Goal: Task Accomplishment & Management: Complete application form

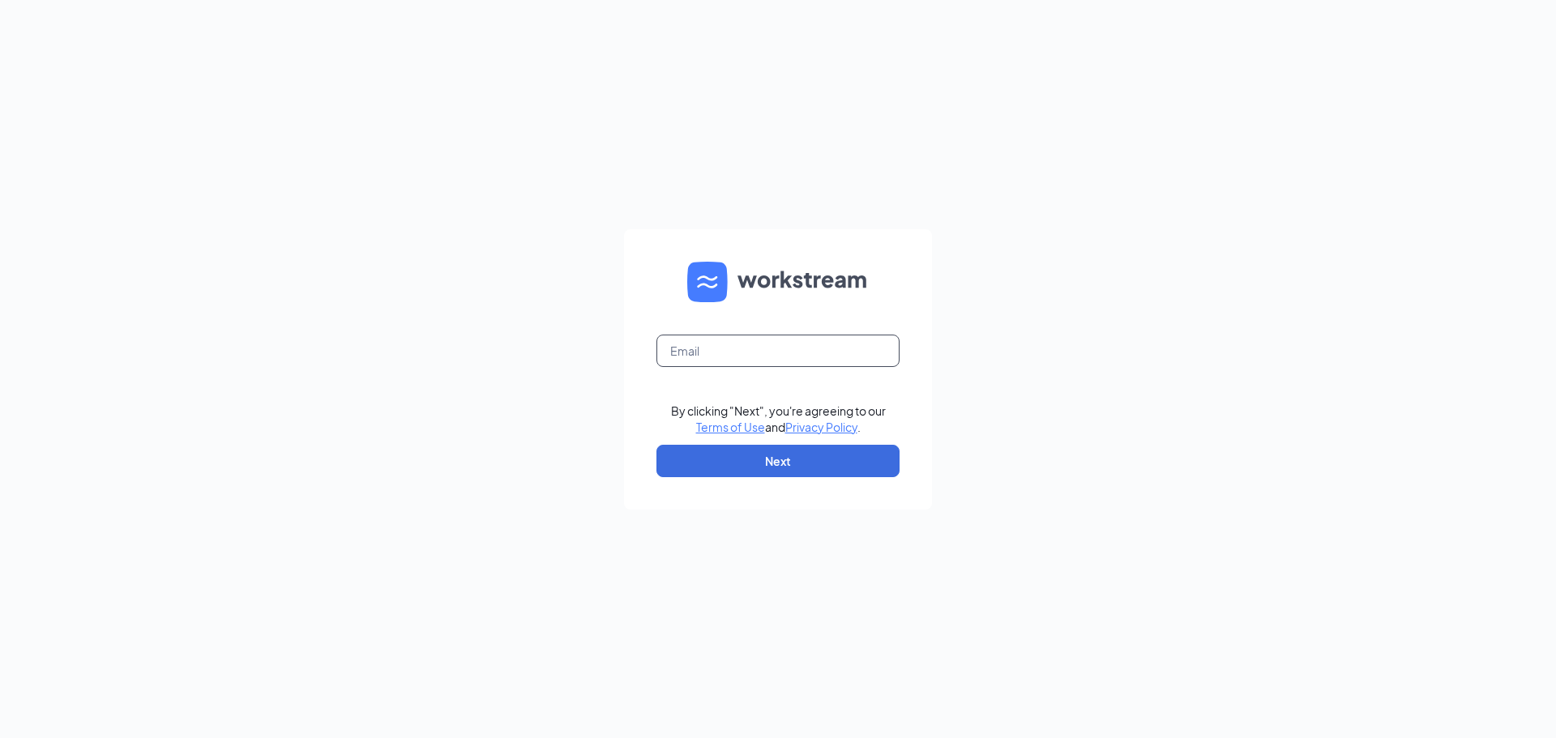
click at [791, 351] on input "text" at bounding box center [777, 351] width 243 height 32
type input "bk13387@hbboys.com"
click at [807, 462] on button "Next" at bounding box center [777, 461] width 243 height 32
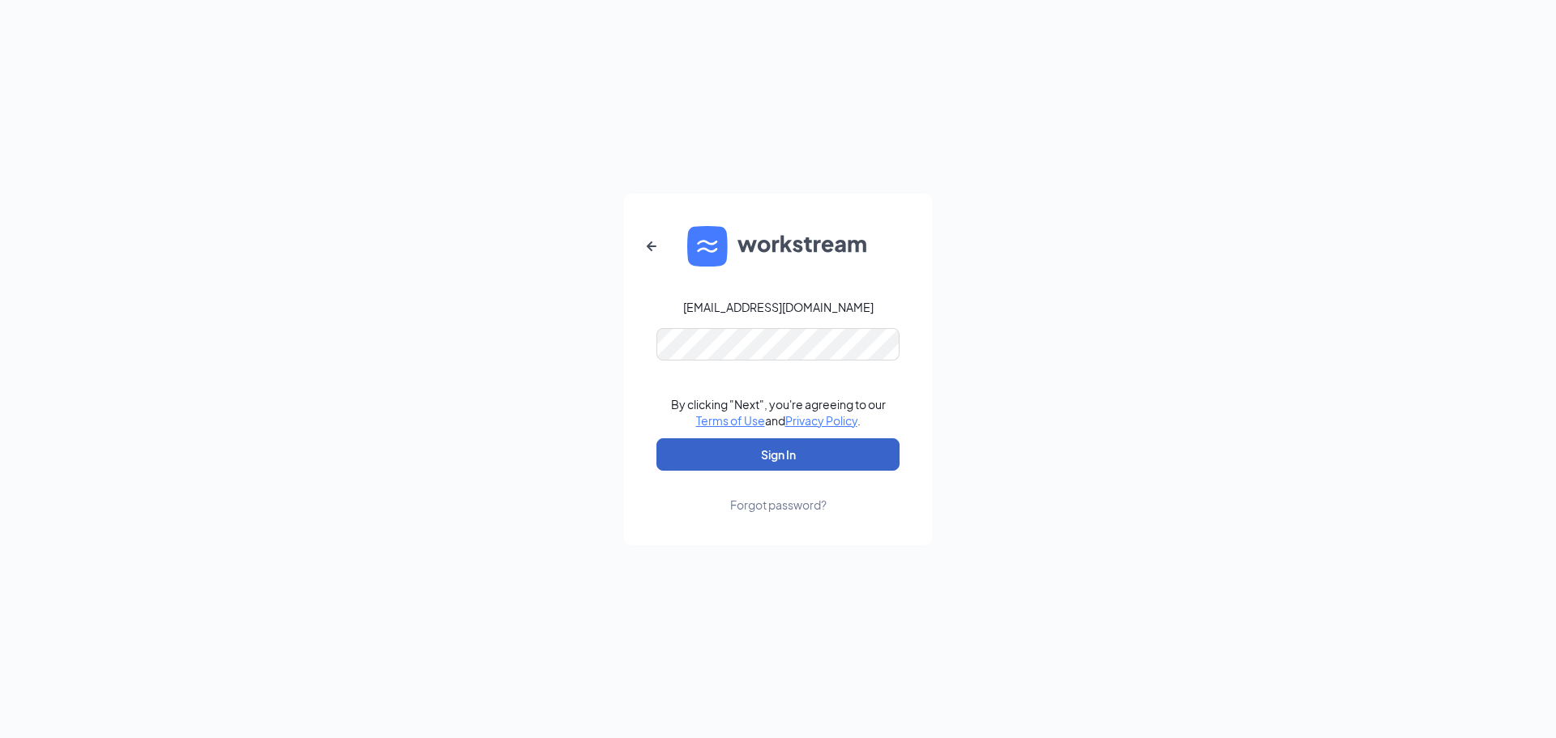
click at [799, 459] on button "Sign In" at bounding box center [777, 454] width 243 height 32
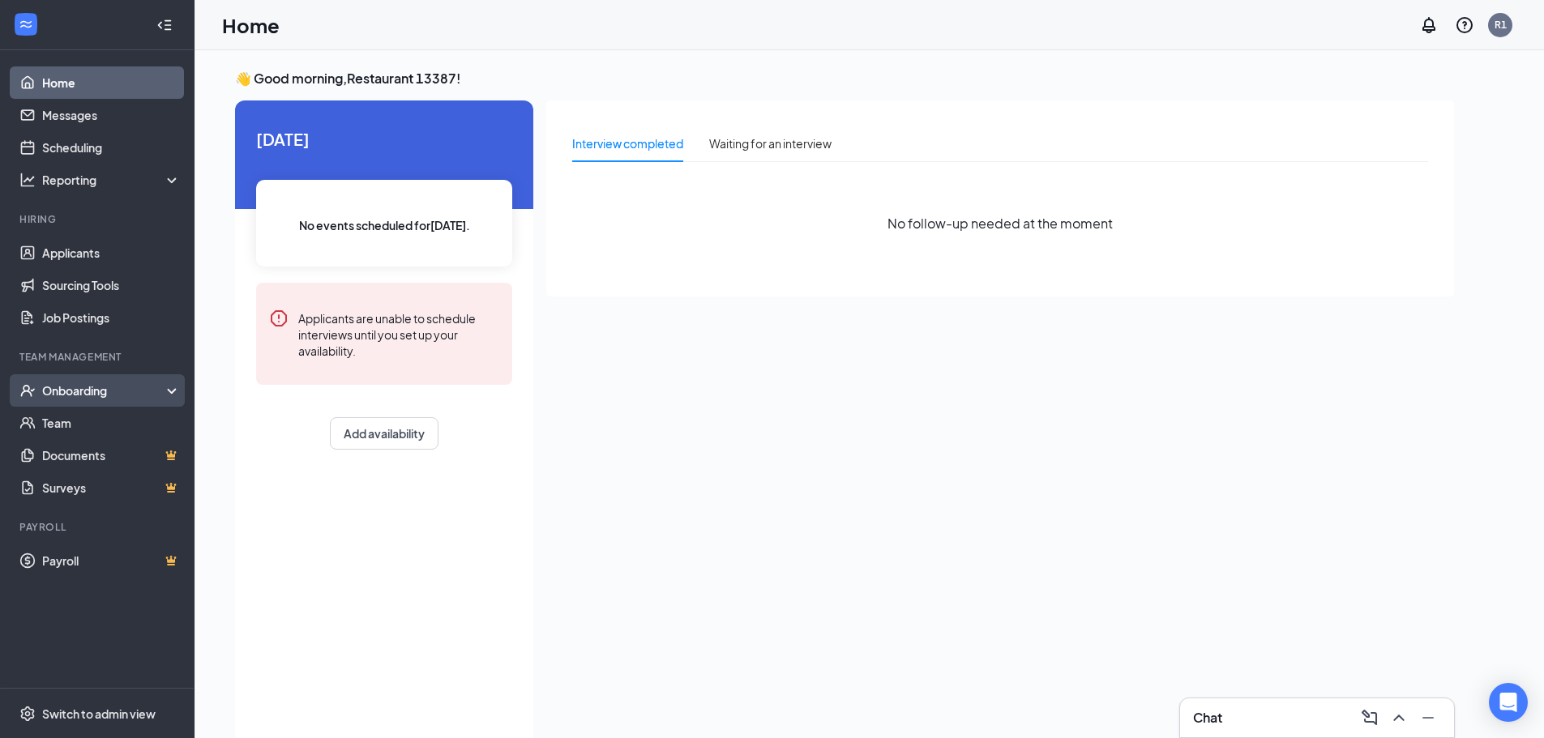
click at [81, 393] on div "Onboarding" at bounding box center [104, 390] width 125 height 16
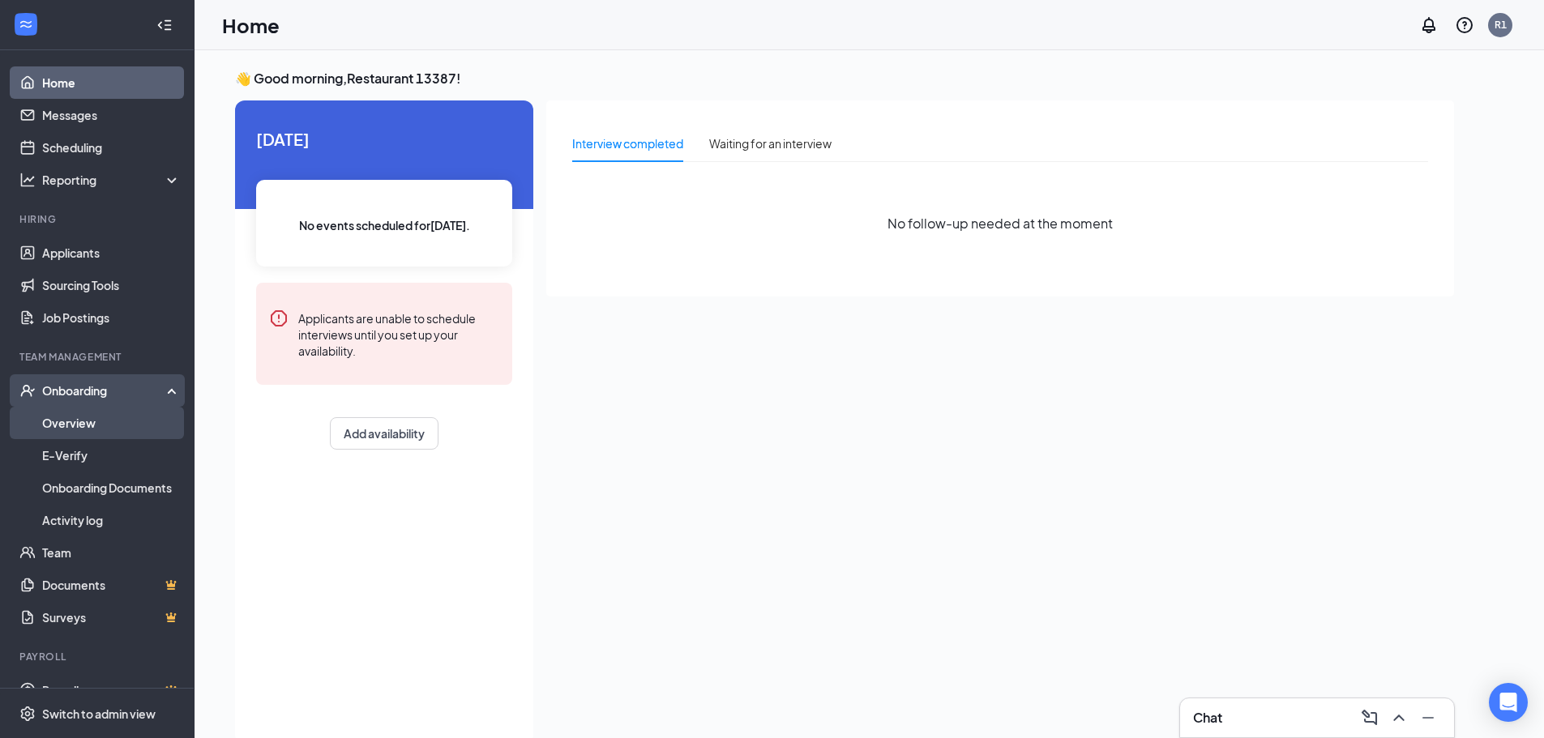
click at [95, 418] on link "Overview" at bounding box center [111, 423] width 139 height 32
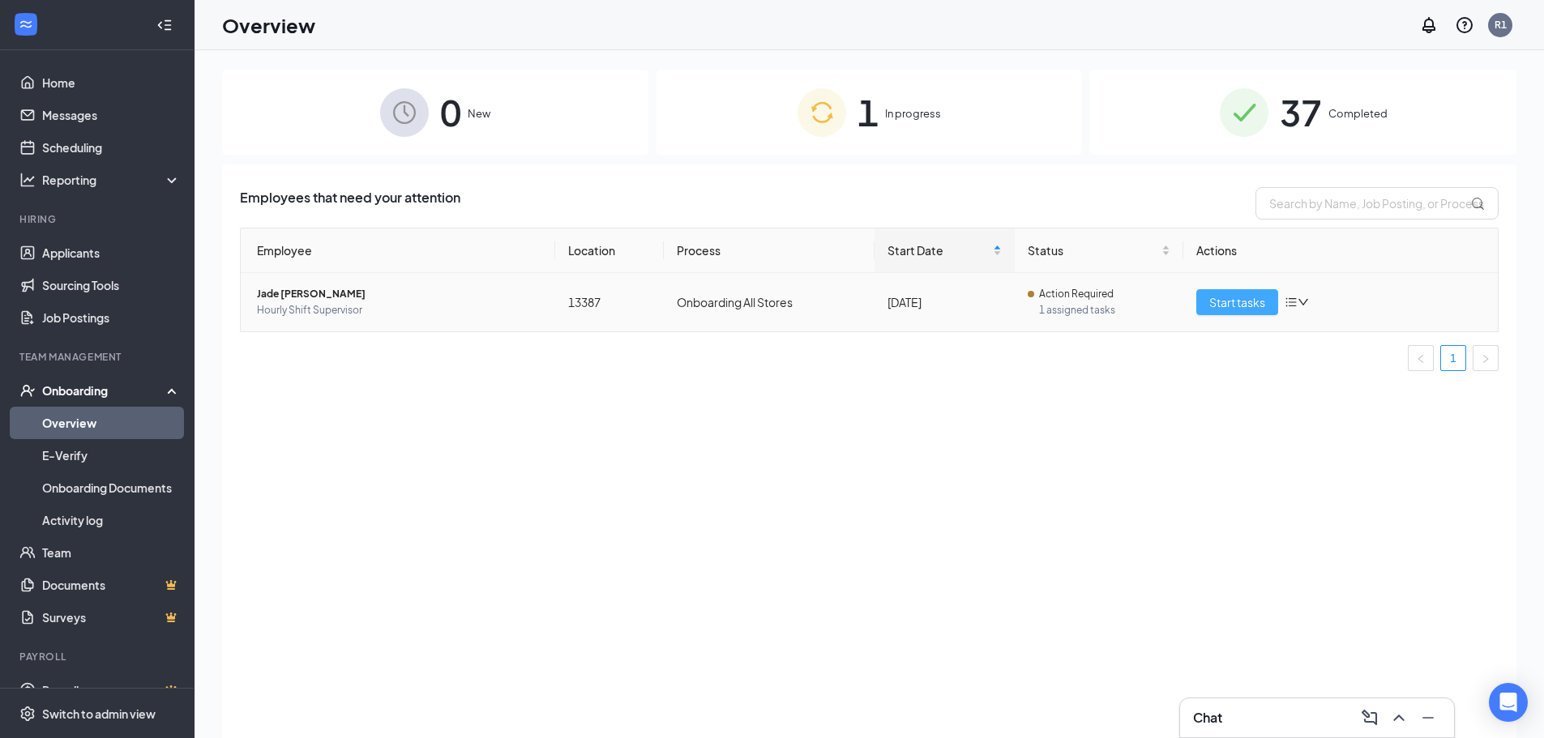
click at [1213, 300] on span "Start tasks" at bounding box center [1237, 302] width 56 height 18
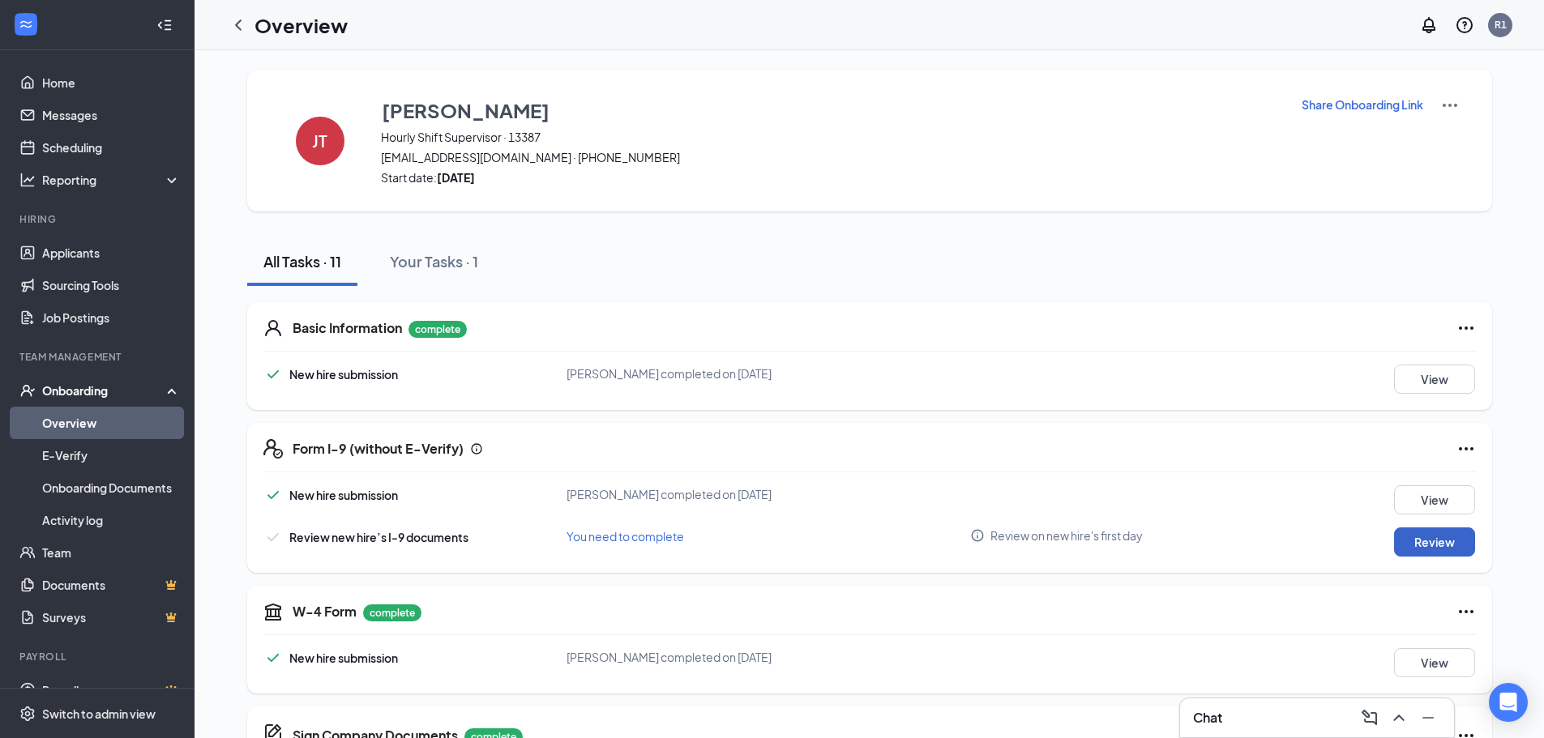
click at [1441, 549] on button "Review" at bounding box center [1434, 541] width 81 height 29
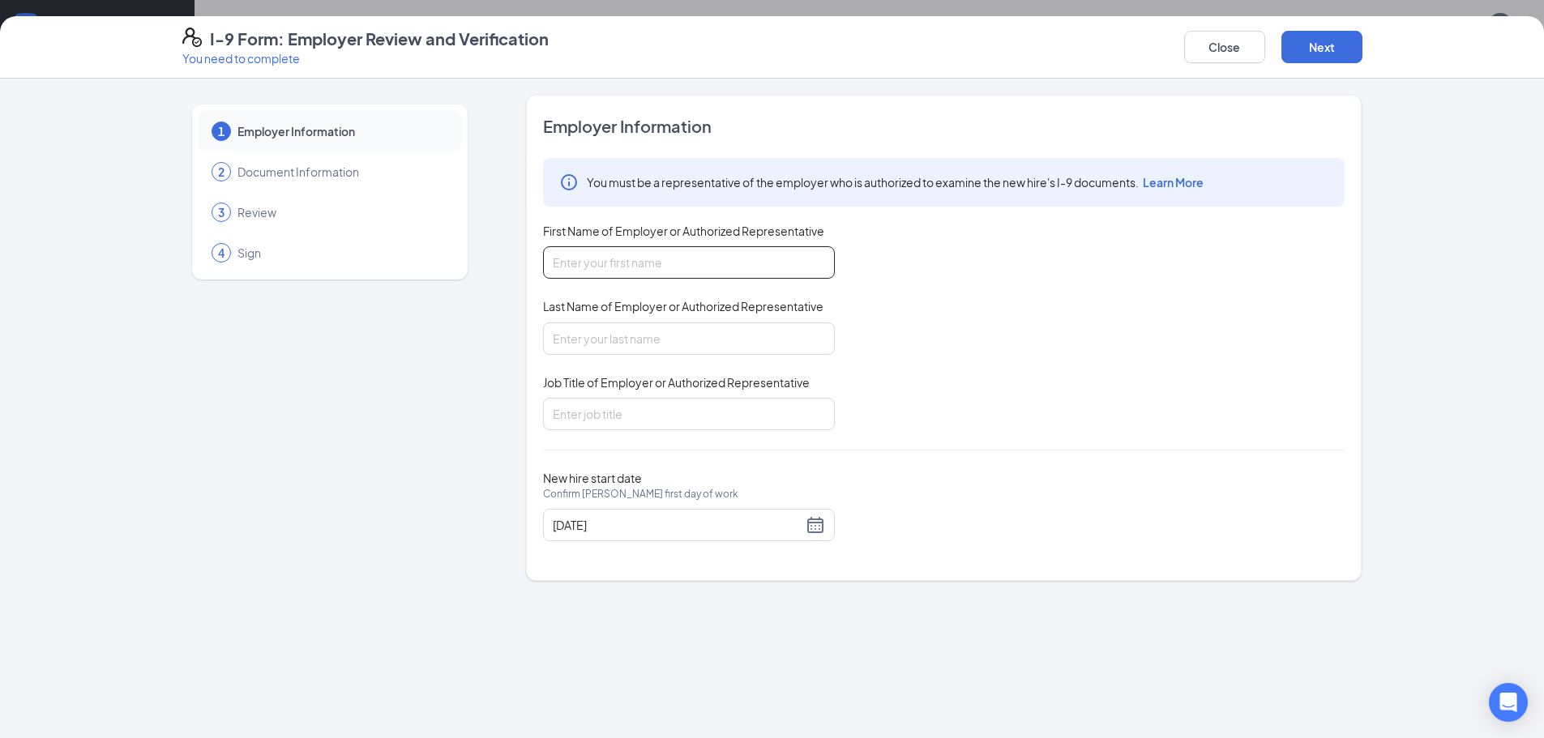
click at [667, 268] on input "First Name of Employer or Authorized Representative" at bounding box center [689, 262] width 292 height 32
type input "[PERSON_NAME]"
click at [639, 423] on input "Job Title of Employer or Authorized Representative" at bounding box center [689, 414] width 292 height 32
type input "General Manager"
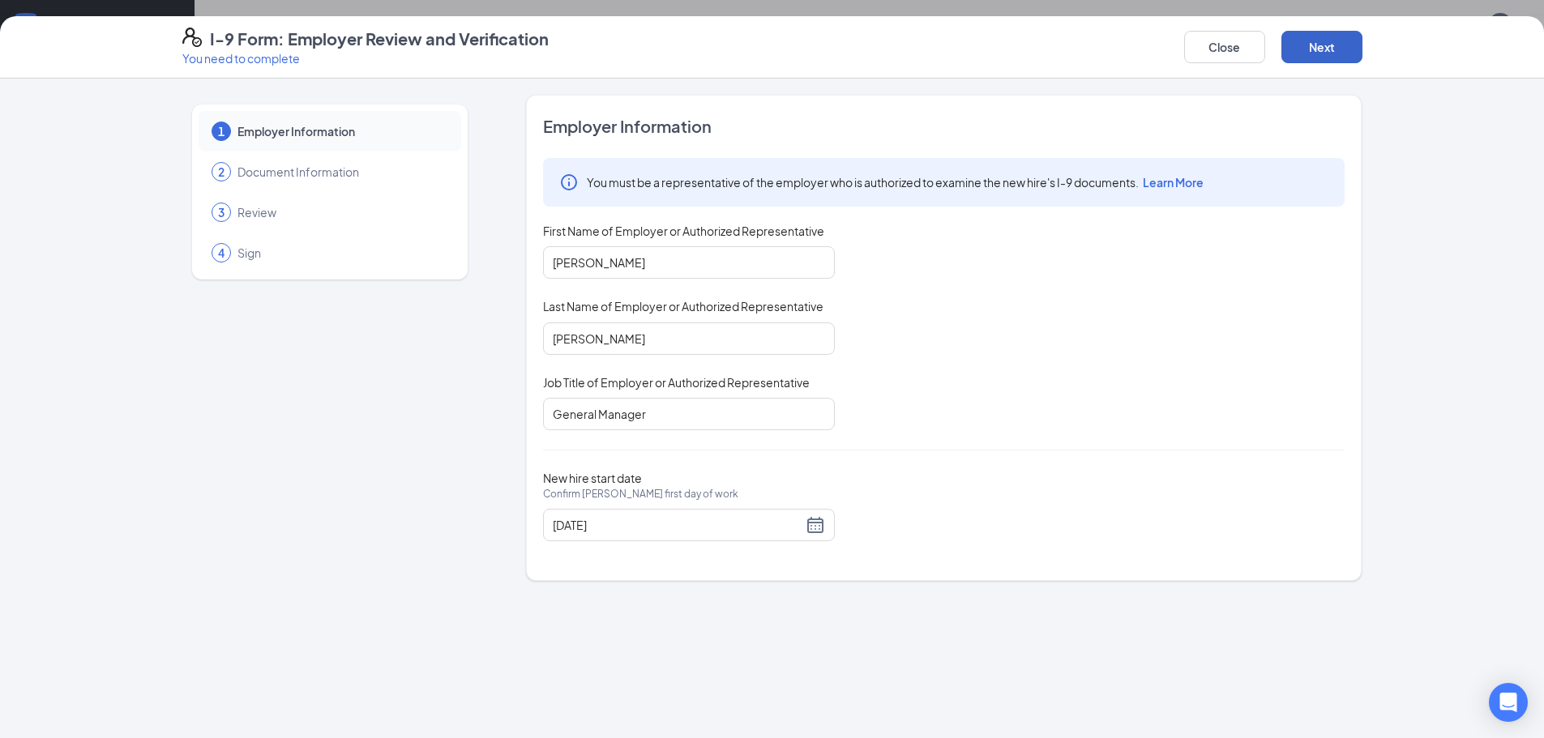
click at [1346, 49] on button "Next" at bounding box center [1321, 47] width 81 height 32
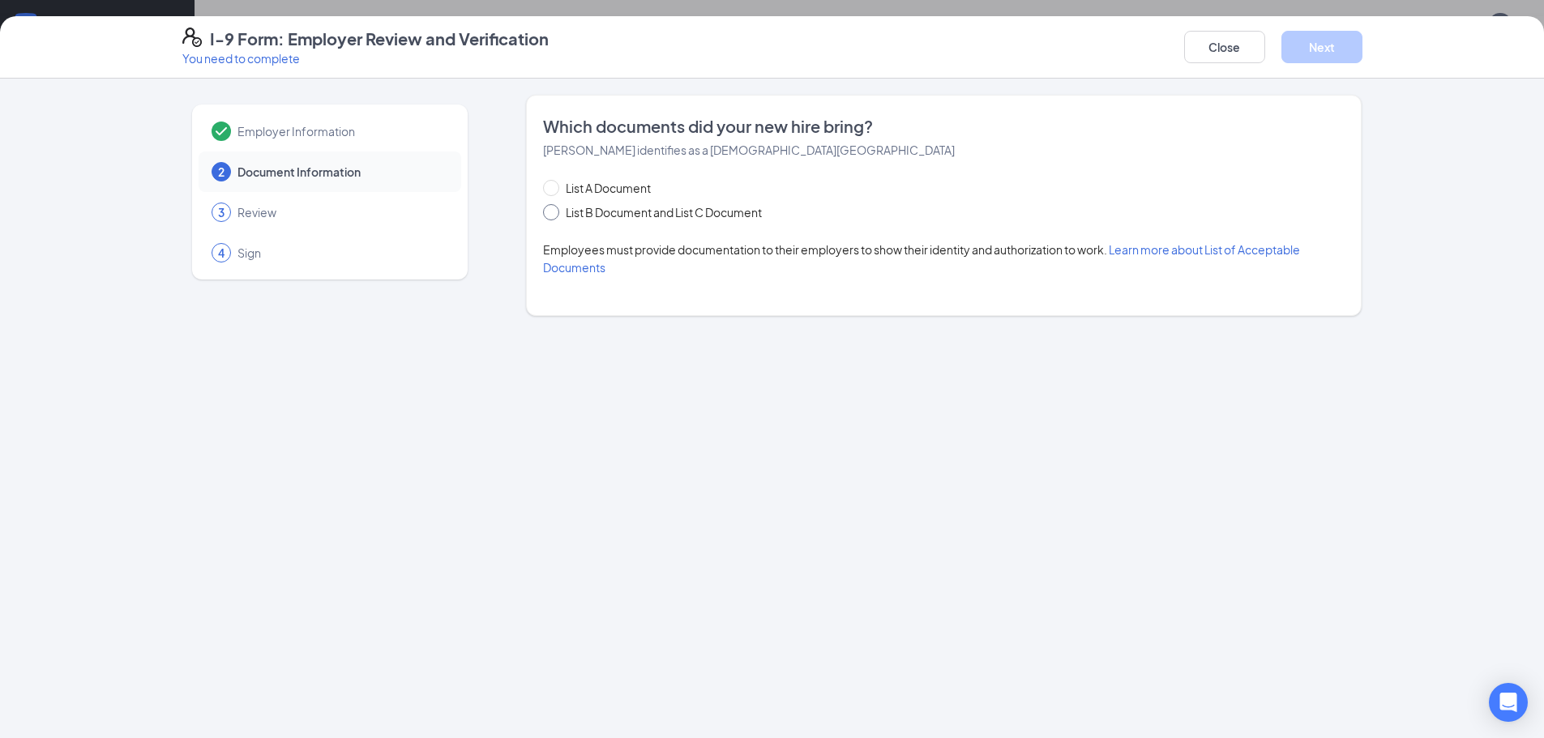
click at [613, 210] on span "List B Document and List C Document" at bounding box center [663, 212] width 209 height 18
click at [554, 210] on input "List B Document and List C Document" at bounding box center [548, 209] width 11 height 11
radio input "true"
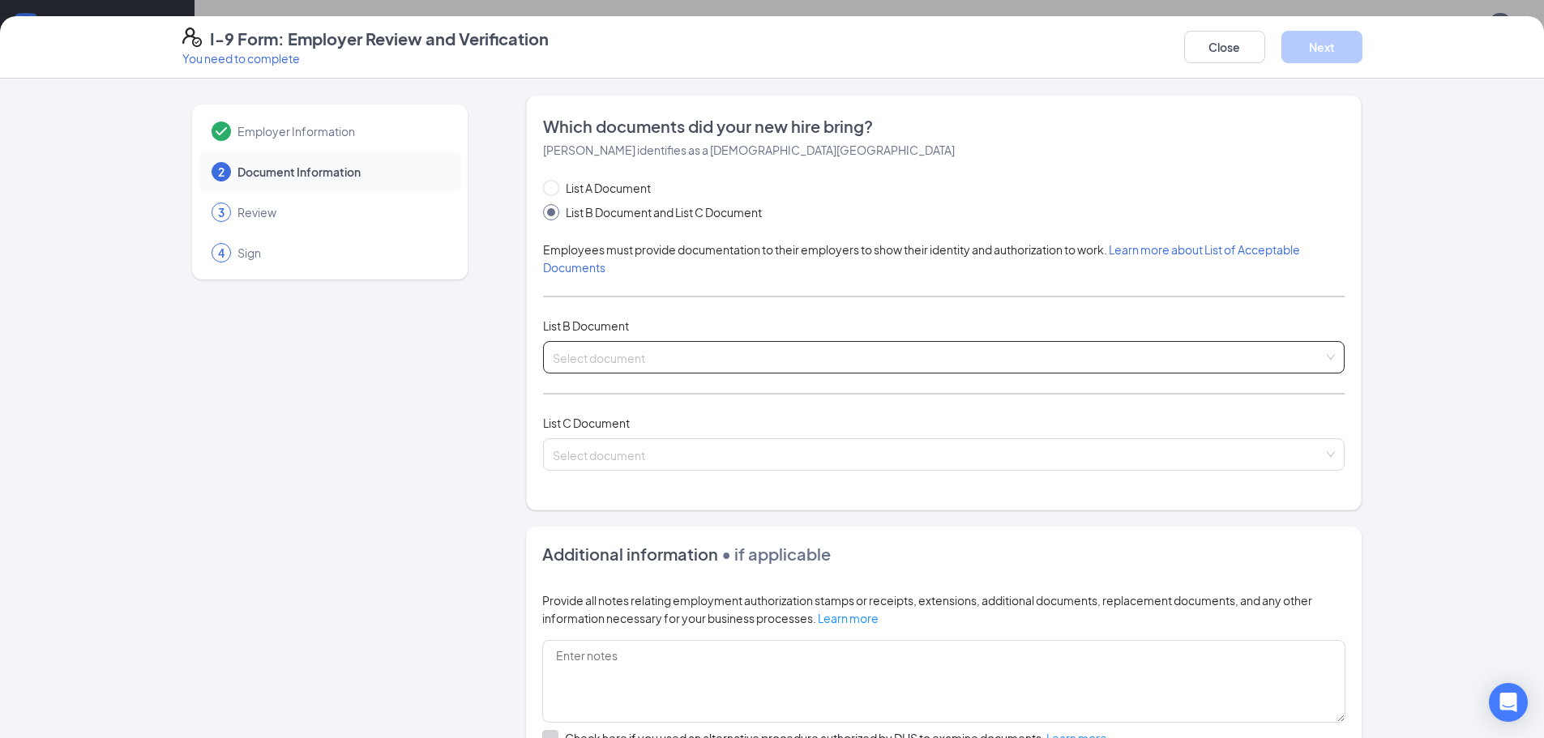
click at [630, 353] on input "search" at bounding box center [938, 354] width 771 height 24
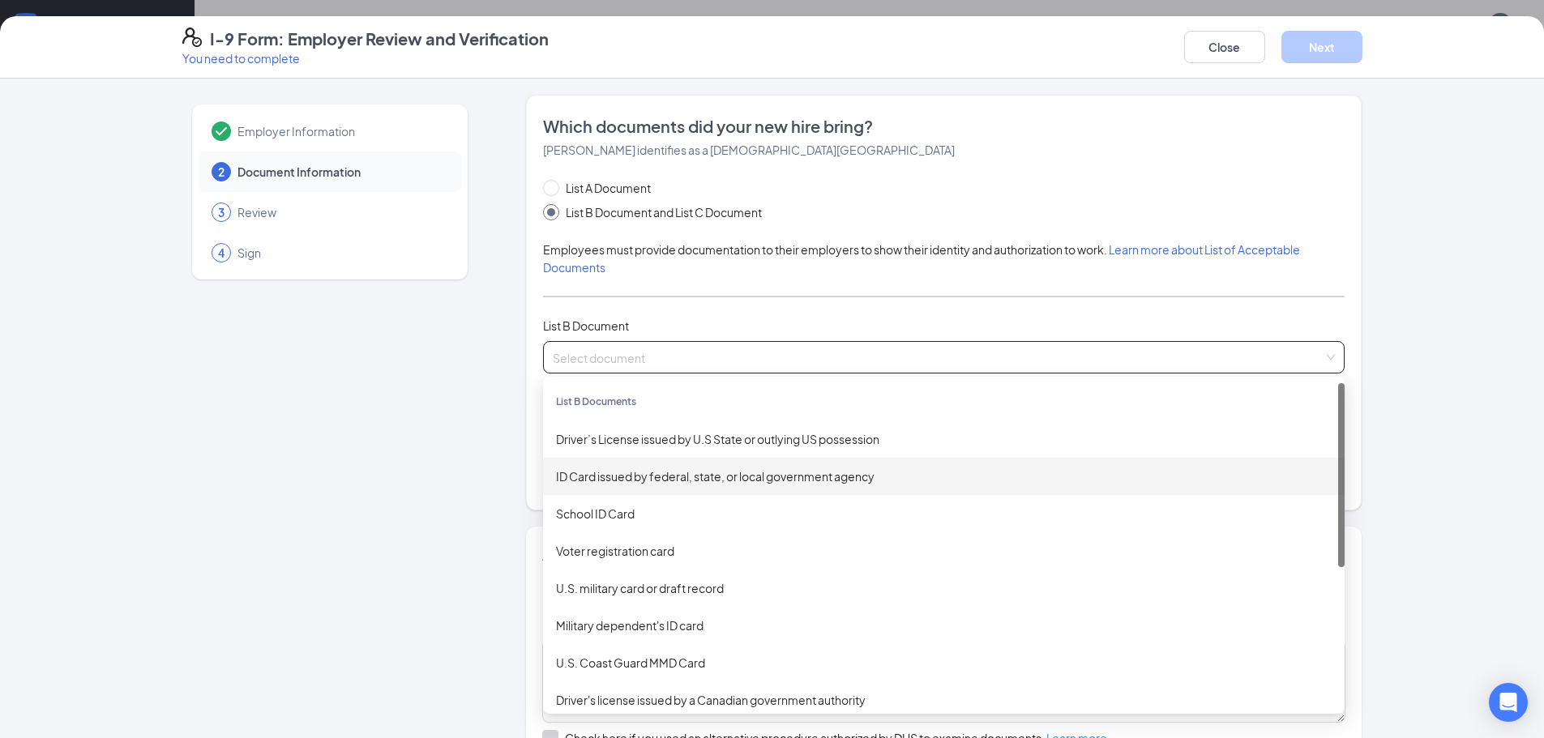
click at [664, 474] on div "ID Card issued by federal, state, or local government agency" at bounding box center [943, 477] width 775 height 18
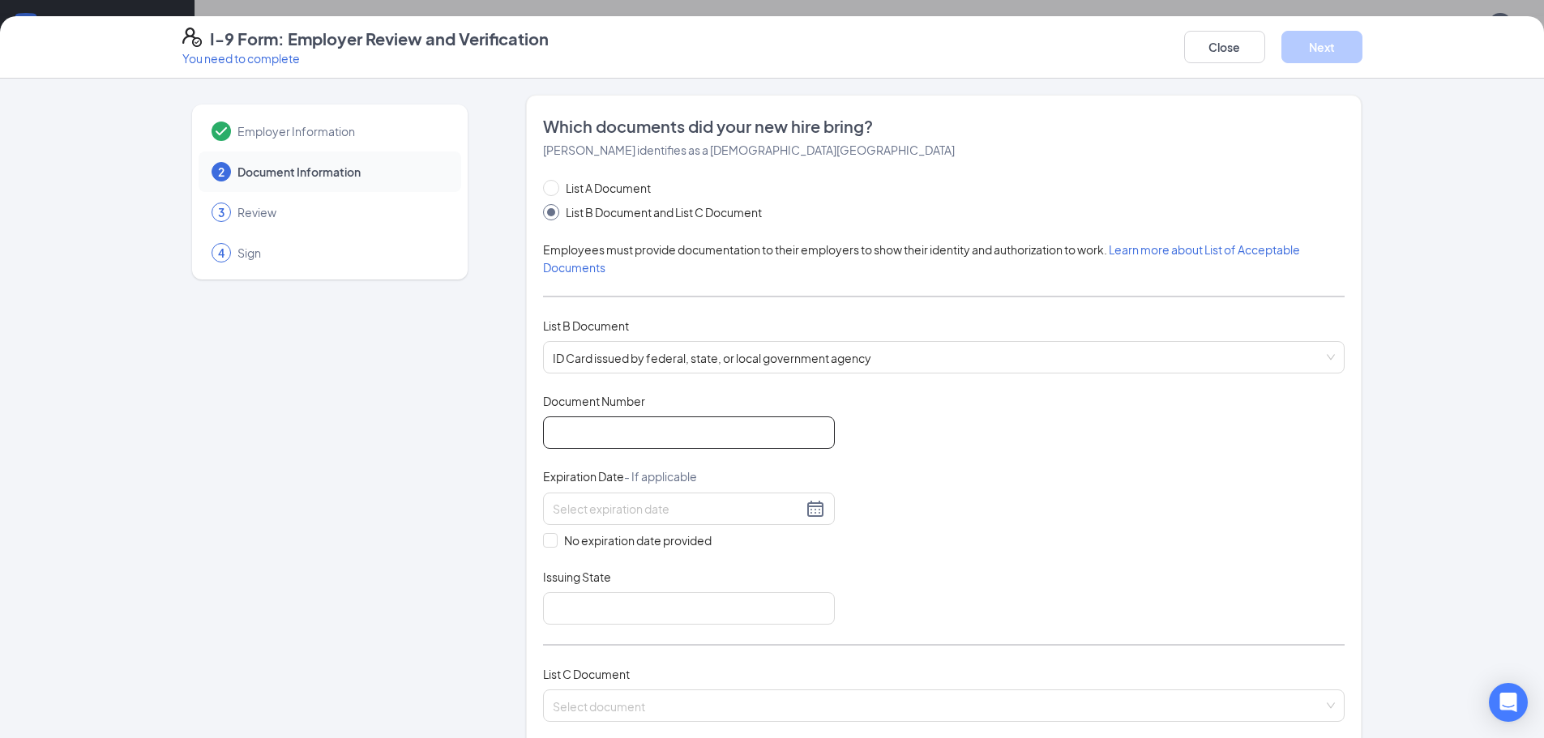
click at [611, 431] on input "Document Number" at bounding box center [689, 432] width 292 height 32
type input "227505450"
click at [810, 512] on div at bounding box center [689, 508] width 272 height 19
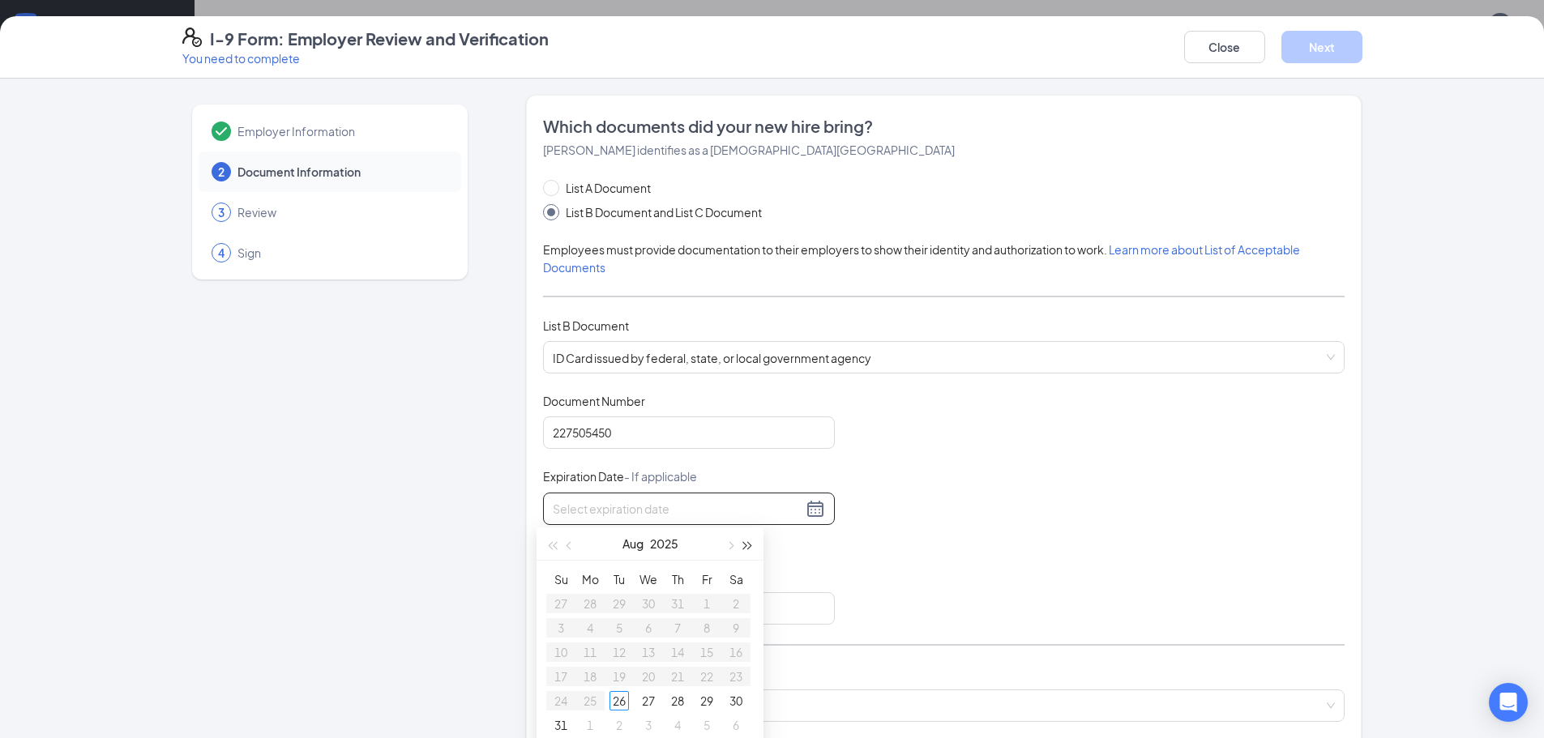
click at [745, 549] on button "button" at bounding box center [748, 543] width 18 height 32
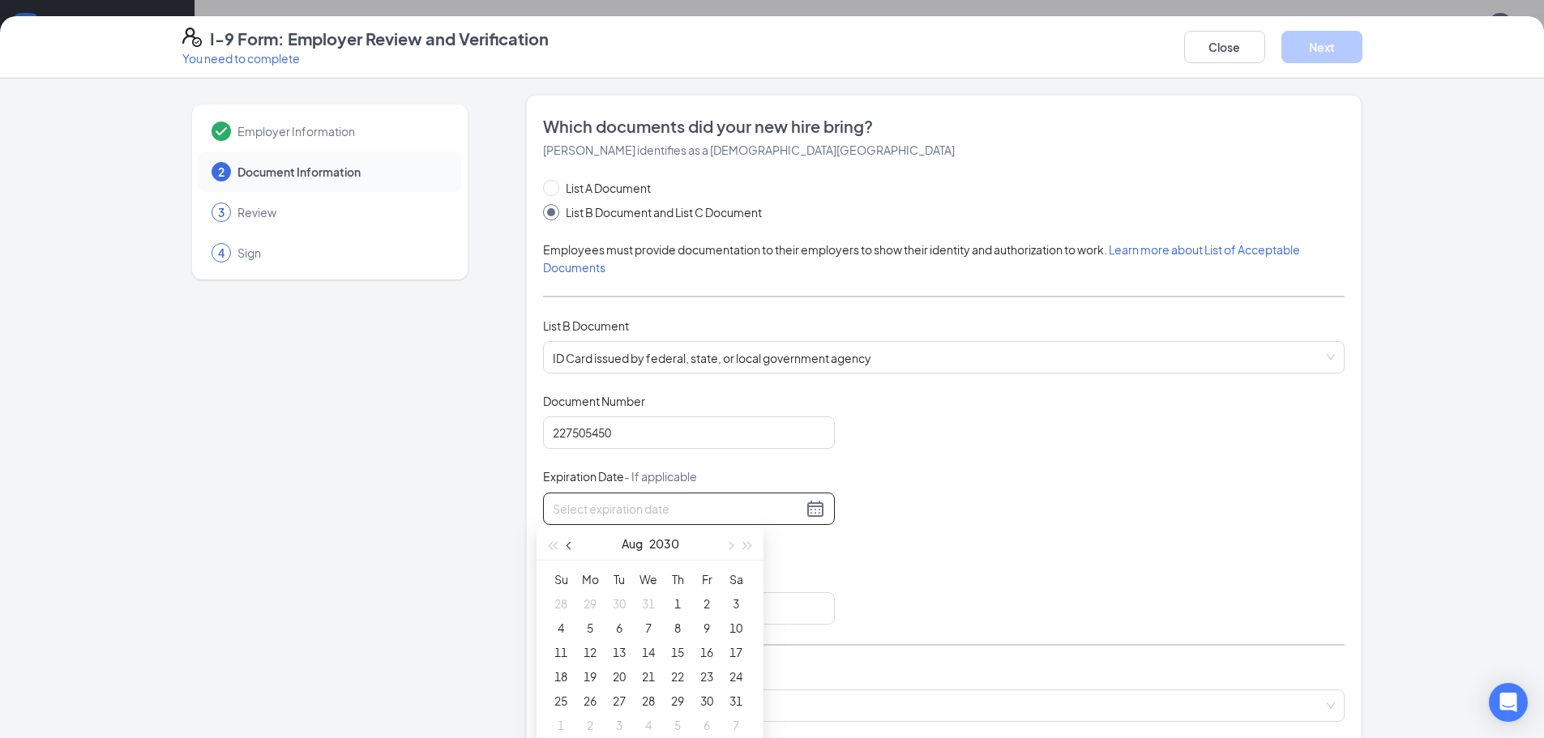
click at [568, 547] on span "button" at bounding box center [570, 546] width 8 height 8
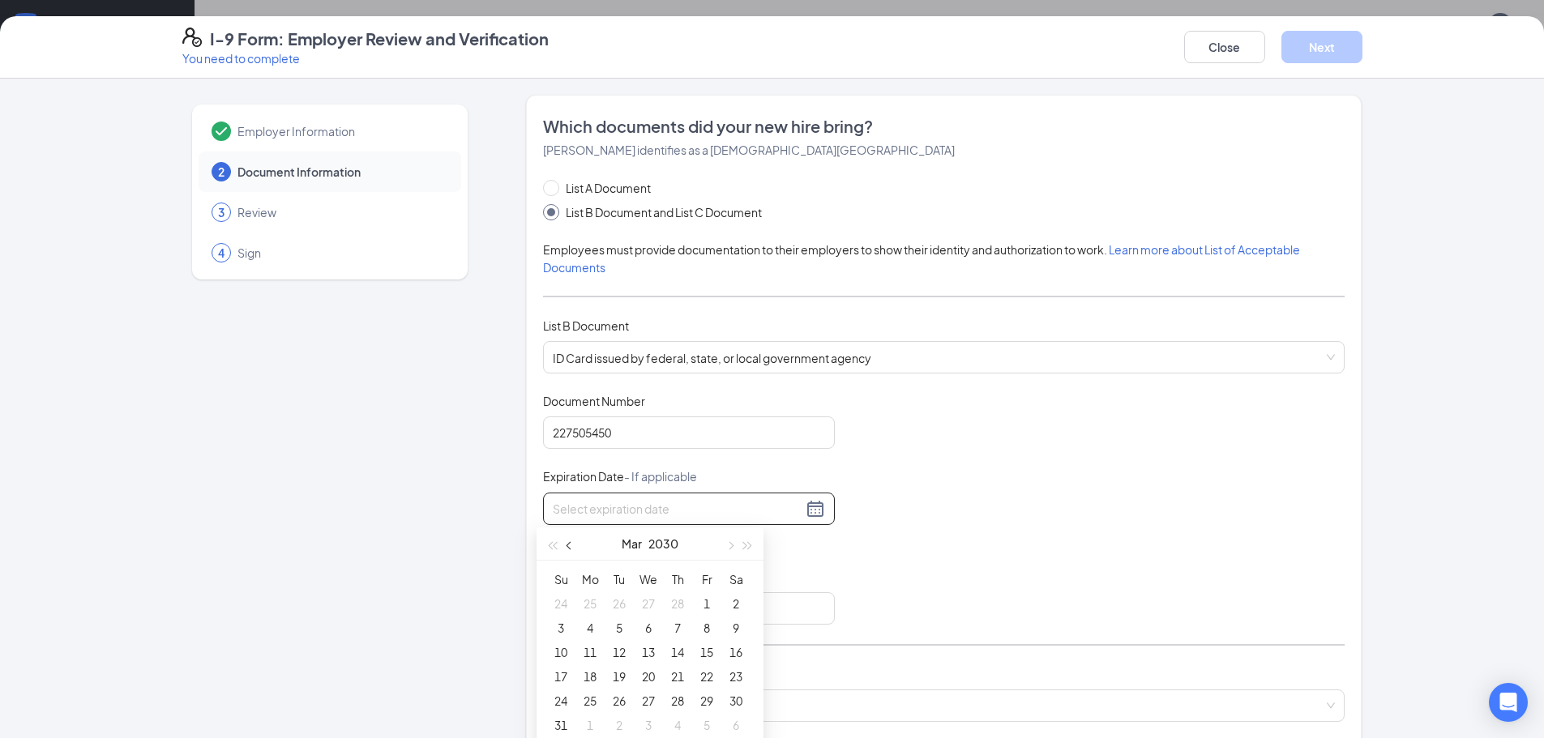
click at [568, 547] on span "button" at bounding box center [570, 546] width 8 height 8
click at [730, 547] on span "button" at bounding box center [729, 546] width 8 height 8
type input "[DATE]"
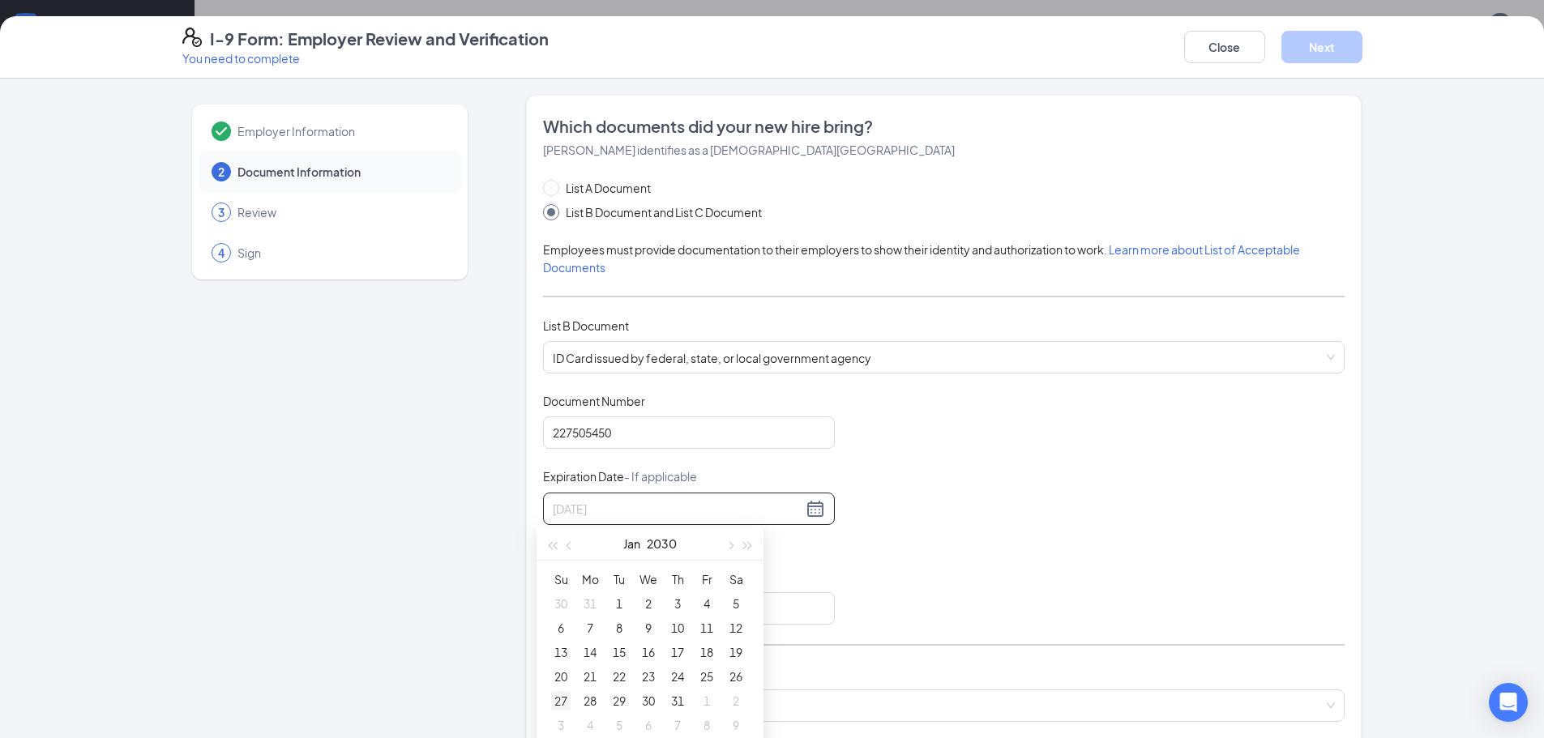
type input "[DATE]"
click at [556, 705] on div "27" at bounding box center [560, 700] width 19 height 19
click at [593, 605] on input "Issuing State" at bounding box center [689, 608] width 292 height 32
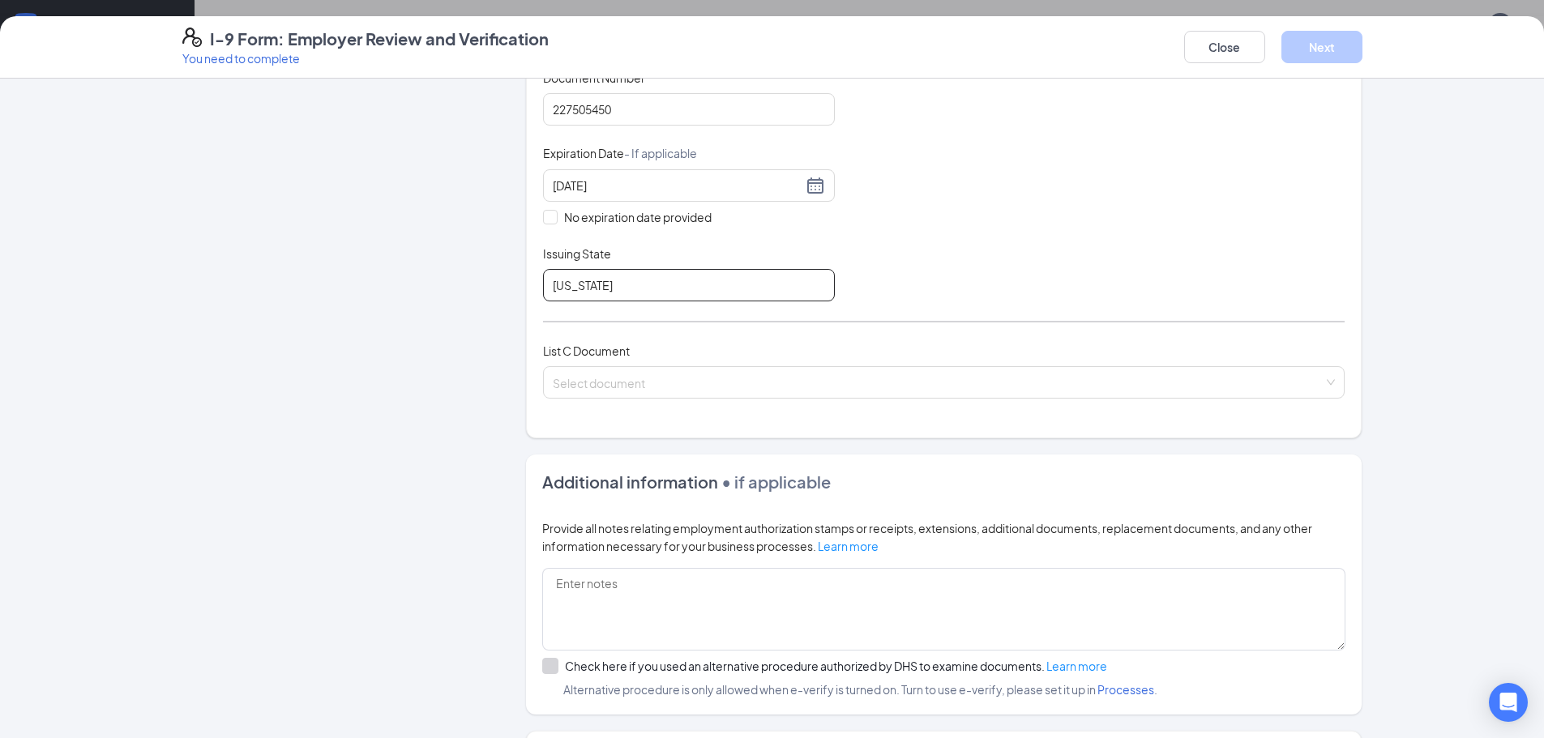
scroll to position [324, 0]
type input "[US_STATE]"
click at [553, 385] on input "search" at bounding box center [938, 378] width 771 height 24
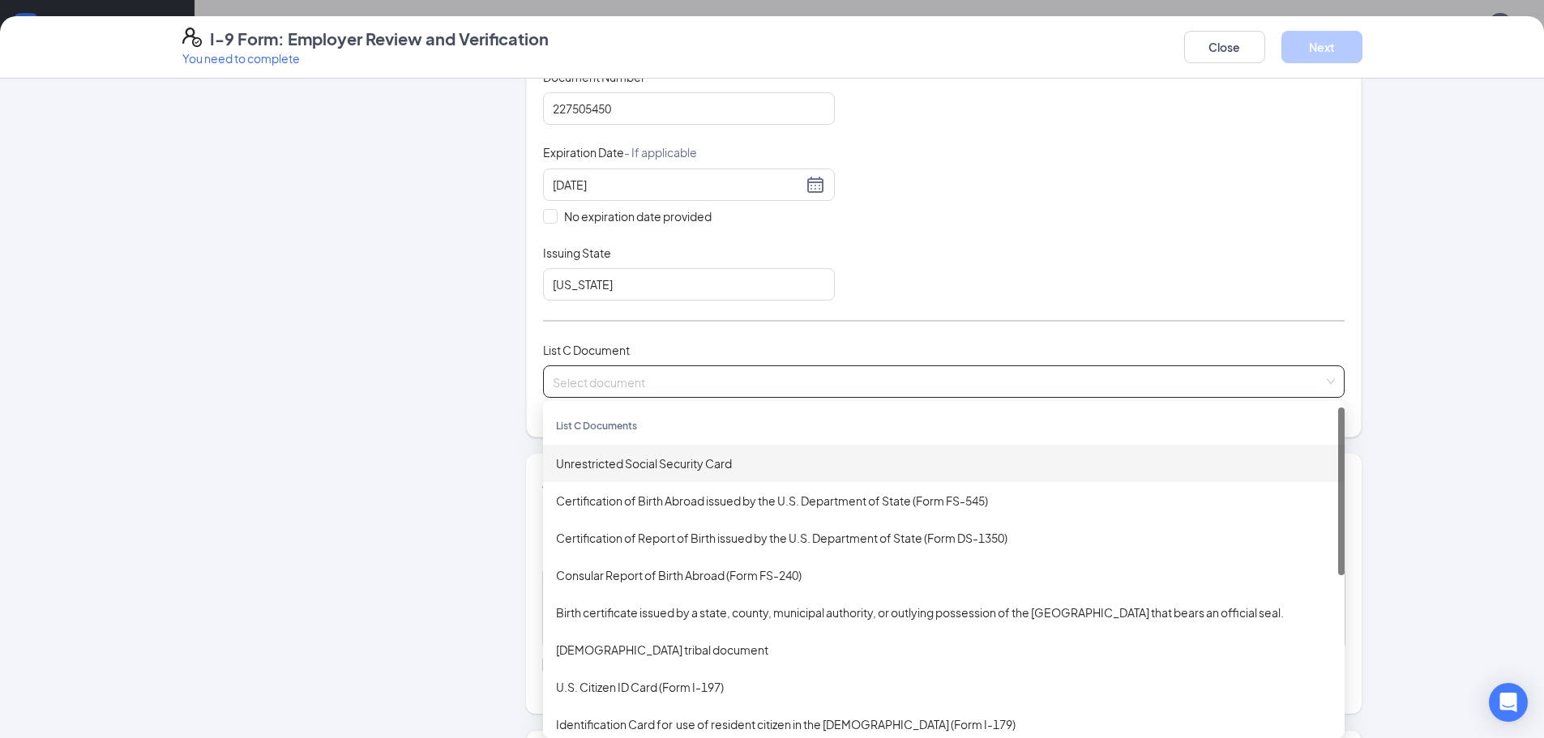
click at [616, 465] on div "Unrestricted Social Security Card" at bounding box center [943, 464] width 775 height 18
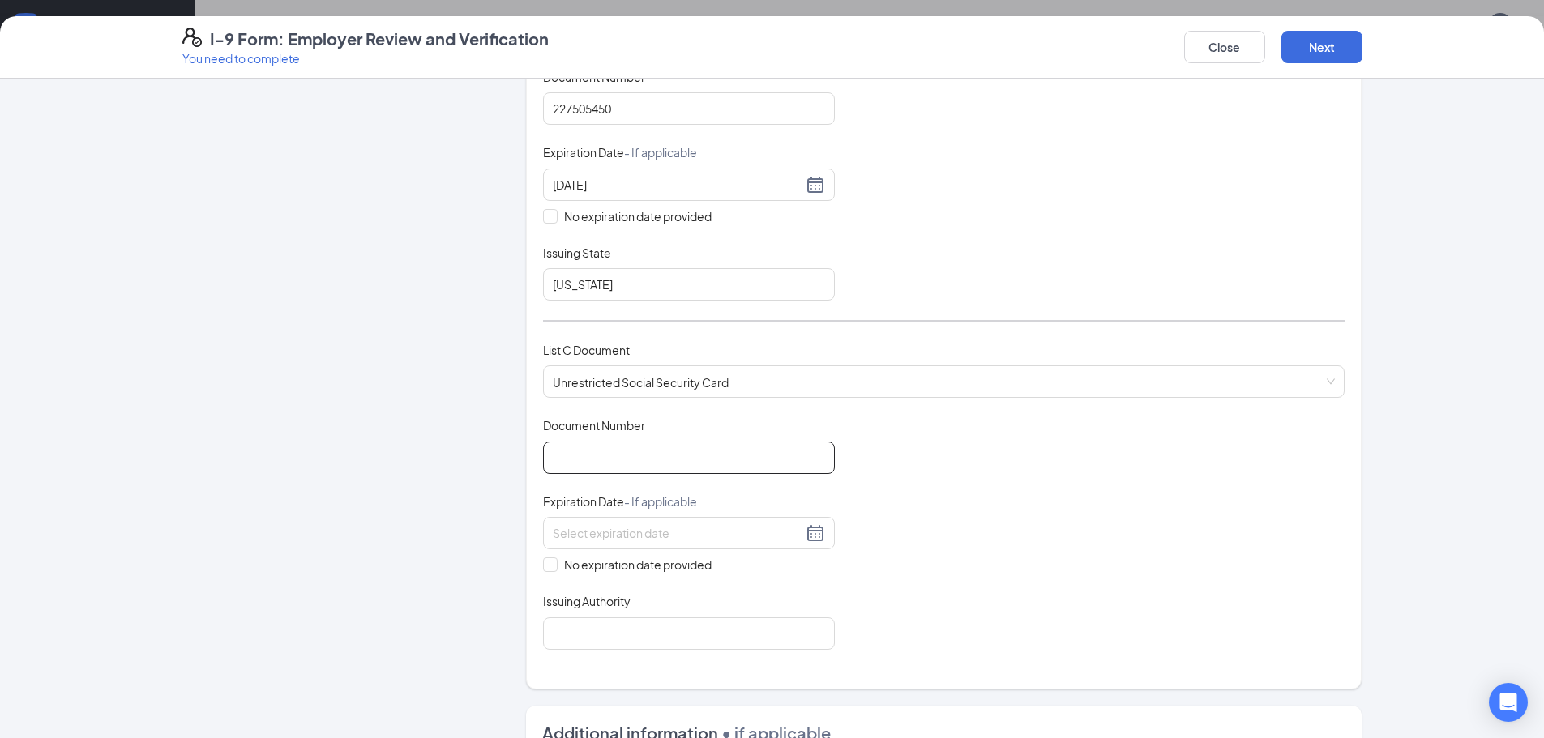
click at [596, 463] on input "Document Number" at bounding box center [689, 458] width 292 height 32
type input "647627559"
click at [543, 565] on input "No expiration date provided" at bounding box center [548, 562] width 11 height 11
checkbox input "true"
click at [565, 630] on input "Issuing Authority" at bounding box center [689, 636] width 292 height 32
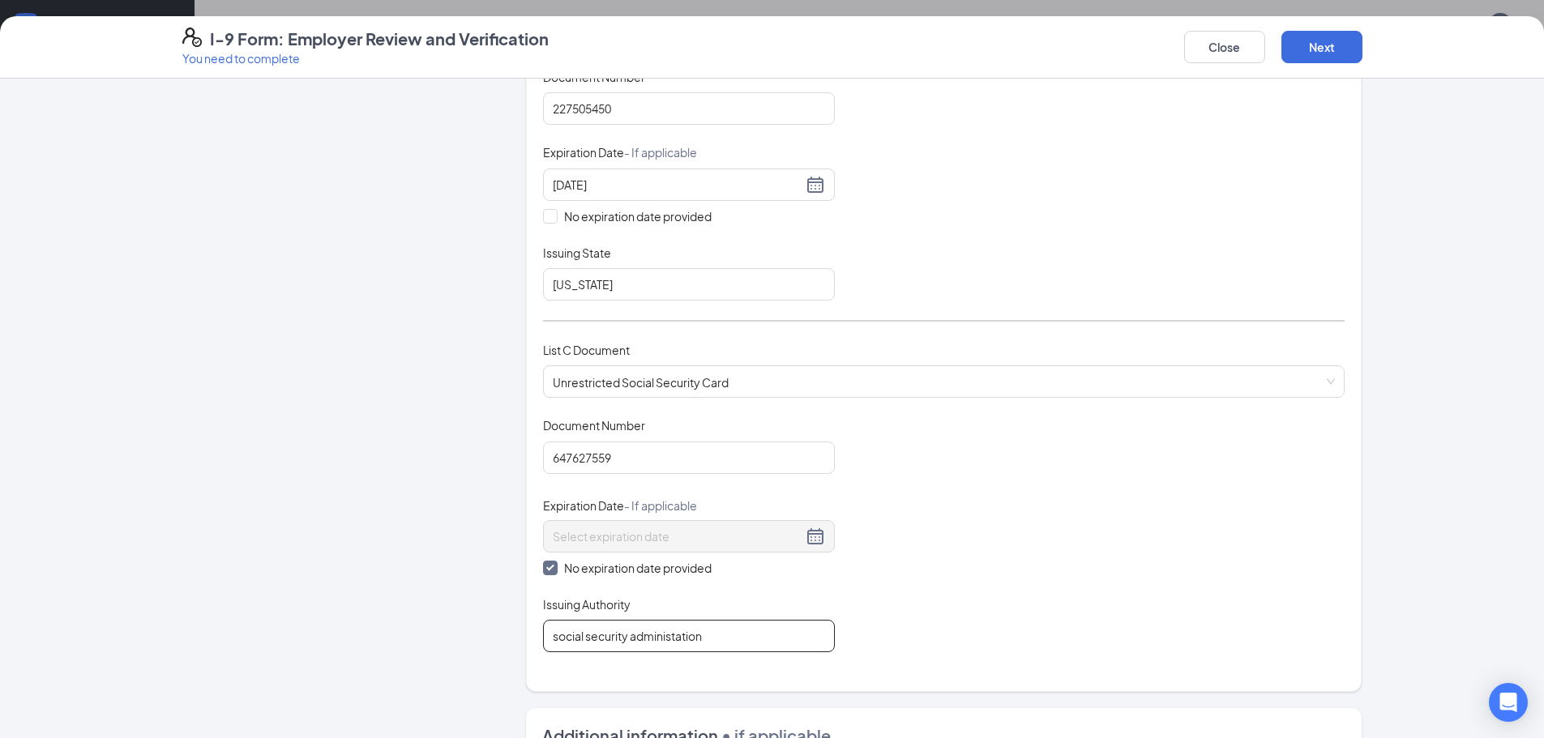
click at [674, 638] on input "social security administation" at bounding box center [689, 636] width 292 height 32
click at [707, 637] on input "social security administration" at bounding box center [689, 636] width 292 height 32
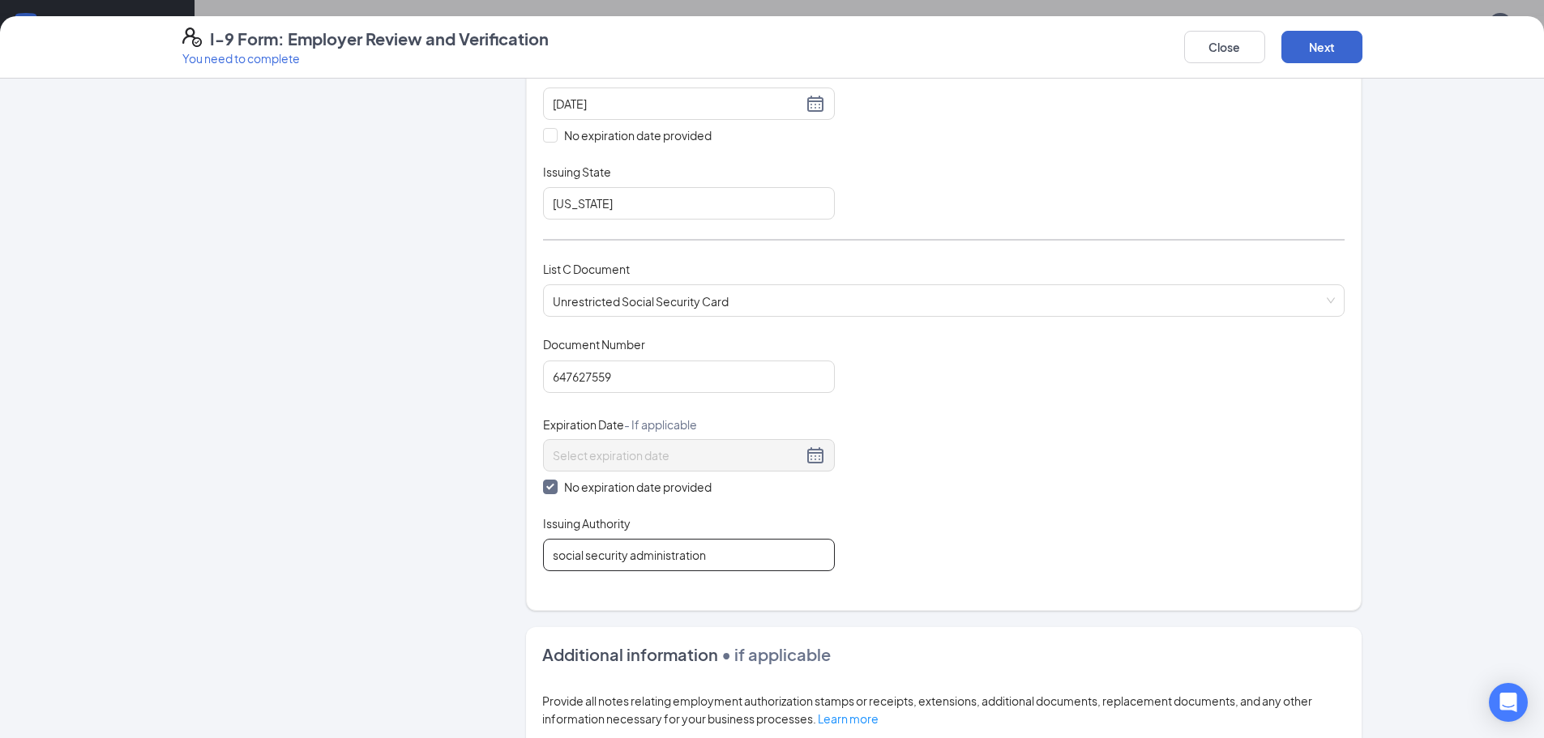
type input "social security administration"
click at [1341, 40] on button "Next" at bounding box center [1321, 47] width 81 height 32
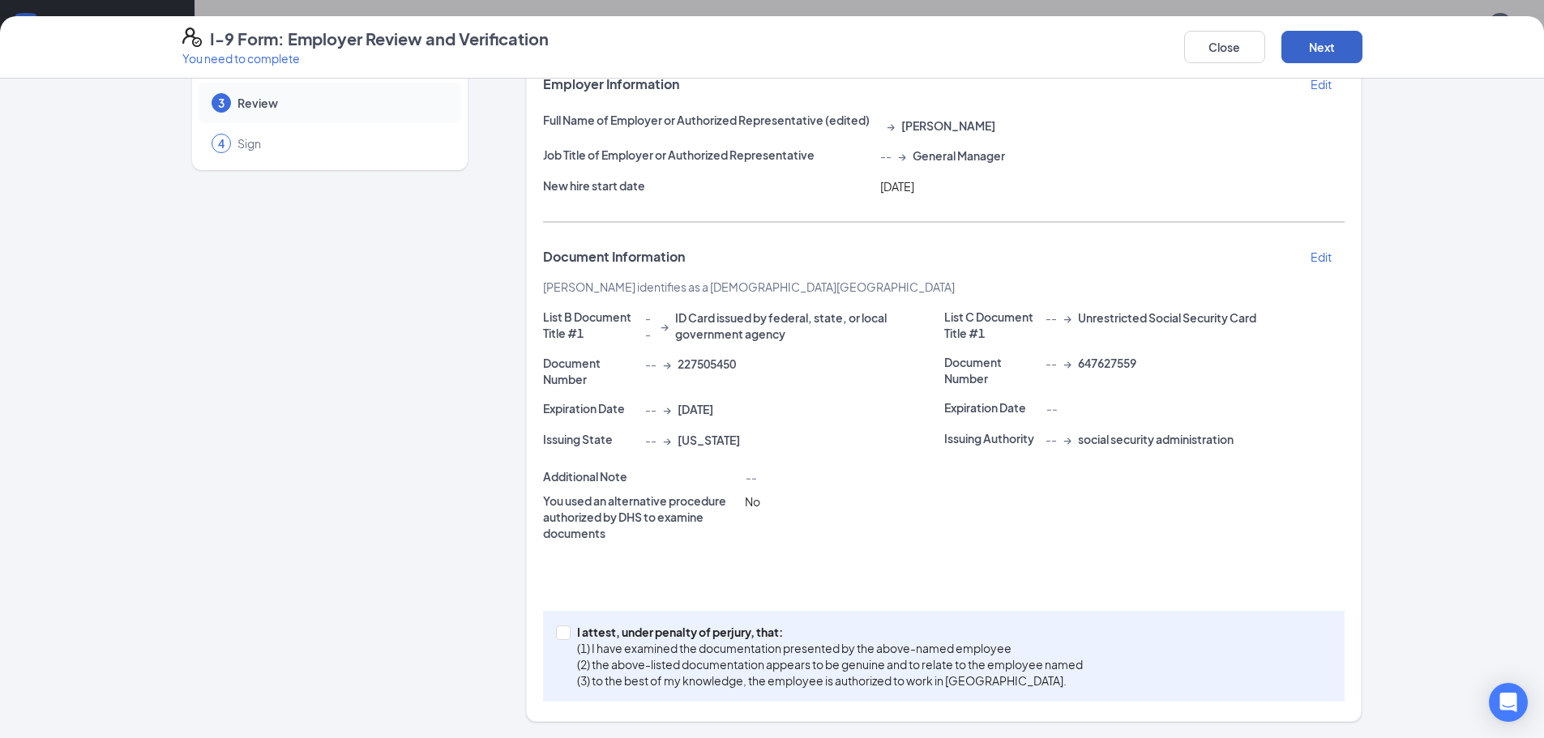
scroll to position [109, 0]
click at [556, 631] on input "I attest, under penalty of [PERSON_NAME], that: (1) I have examined the documen…" at bounding box center [561, 631] width 11 height 11
checkbox input "true"
click at [1326, 43] on button "Next" at bounding box center [1321, 47] width 81 height 32
